Goal: Book appointment/travel/reservation

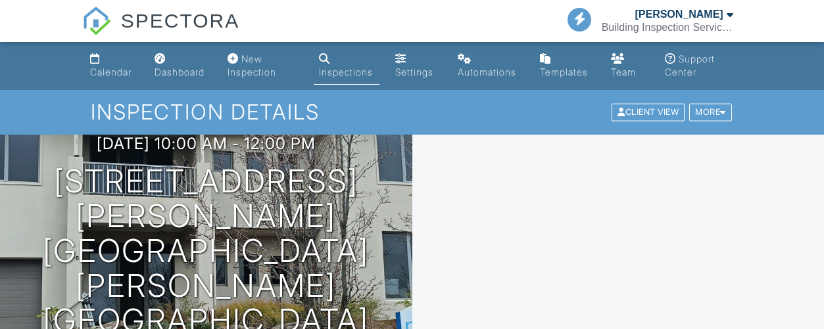
click at [105, 66] on link "Calendar" at bounding box center [112, 65] width 54 height 37
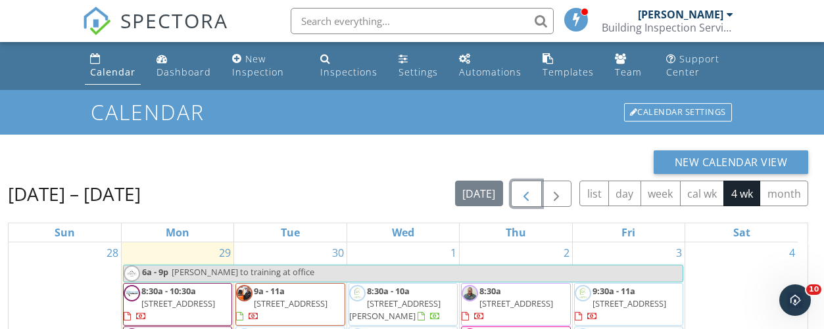
click at [531, 195] on span "button" at bounding box center [526, 195] width 16 height 16
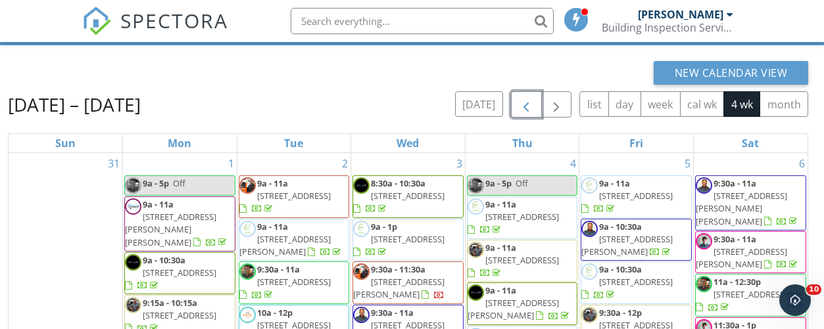
scroll to position [91, 0]
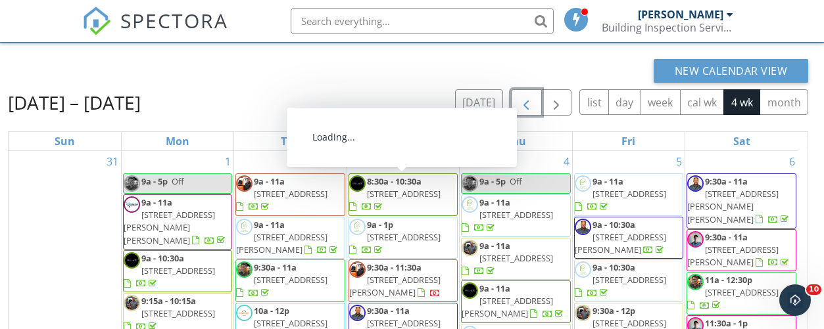
click at [384, 195] on span "46 Dunbarton Dr, Eltham North 3095" at bounding box center [404, 194] width 74 height 12
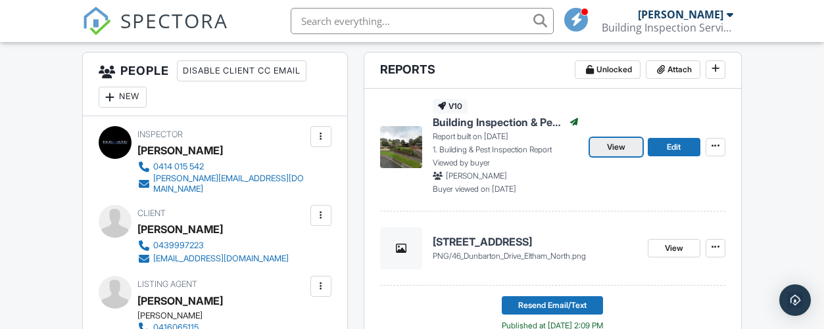
click at [619, 144] on span "View" at bounding box center [616, 147] width 18 height 13
